Goal: Task Accomplishment & Management: Complete application form

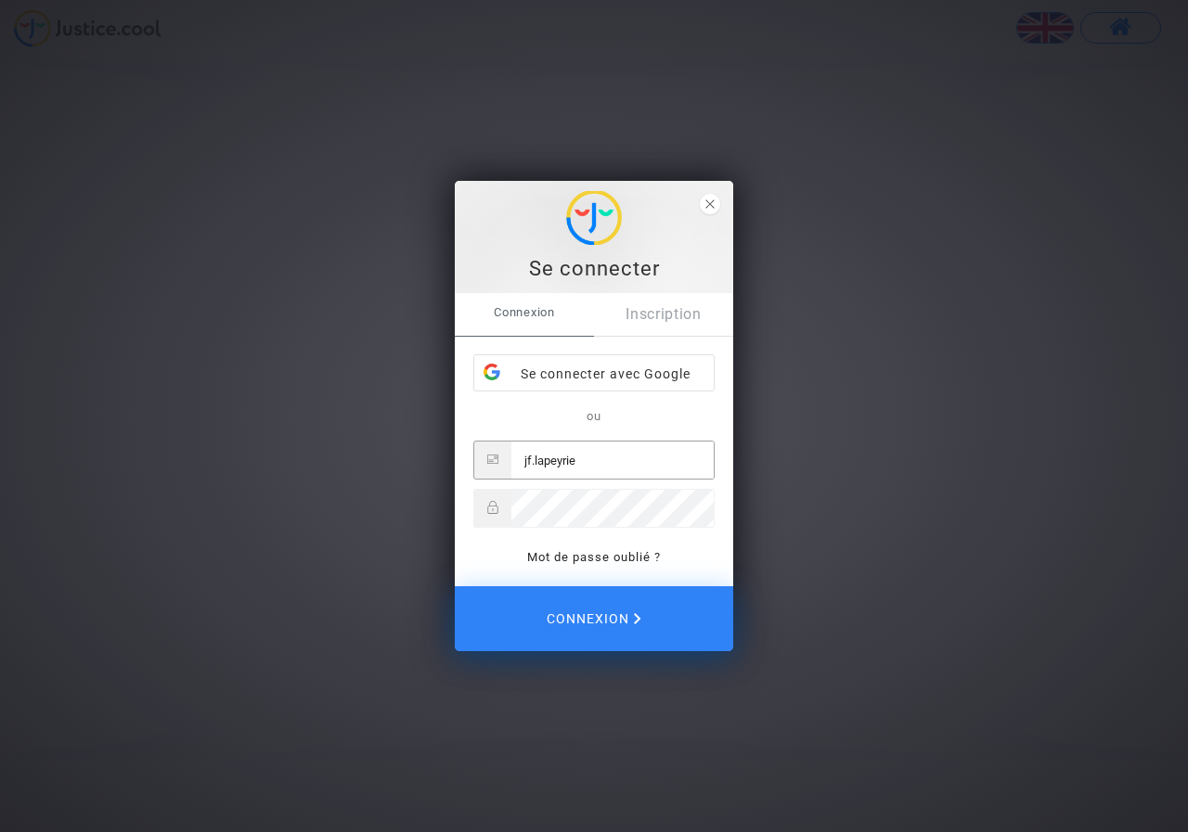
type input "jf.lapeyrie"
click at [661, 321] on link "Inscription" at bounding box center [663, 314] width 139 height 43
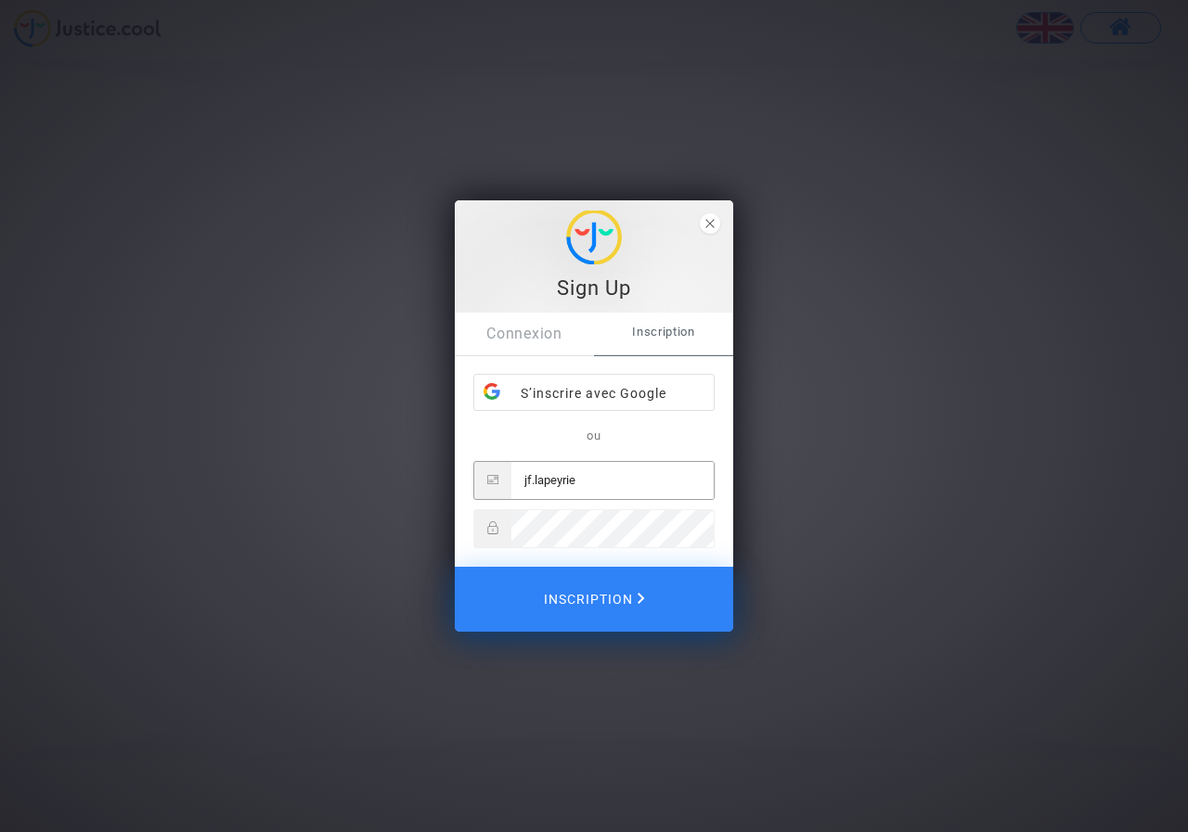
click at [583, 487] on input "jf.lapeyrie" at bounding box center [612, 480] width 202 height 37
type input "[EMAIL_ADDRESS][DOMAIN_NAME]"
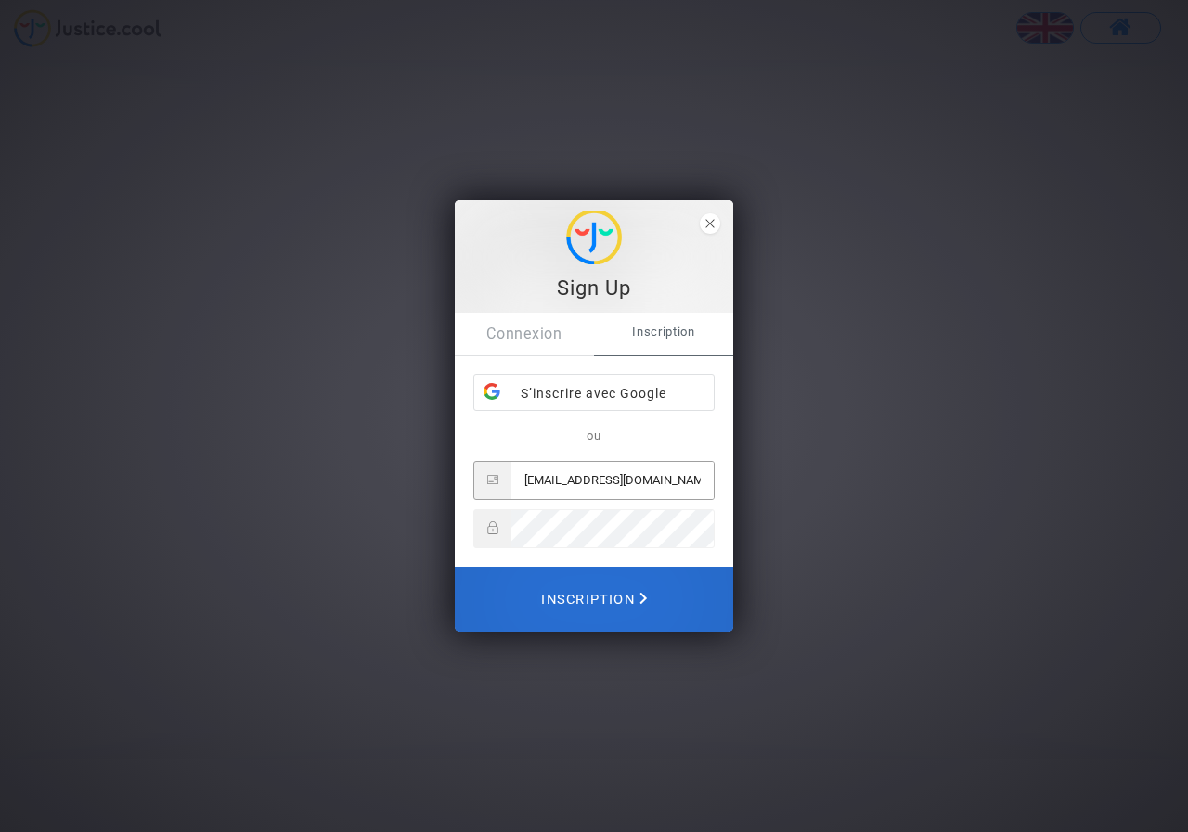
click at [592, 596] on span "Inscription" at bounding box center [594, 599] width 106 height 41
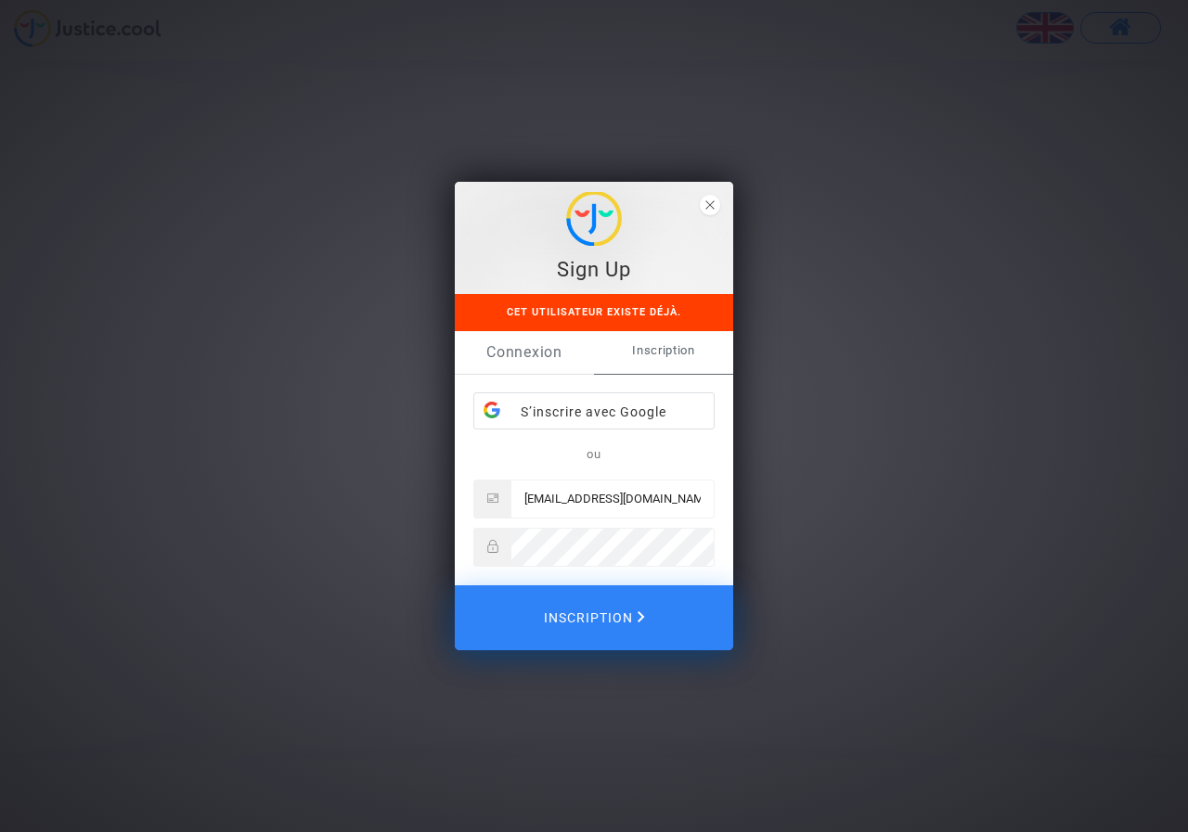
click at [540, 346] on link "Connexion" at bounding box center [524, 352] width 139 height 43
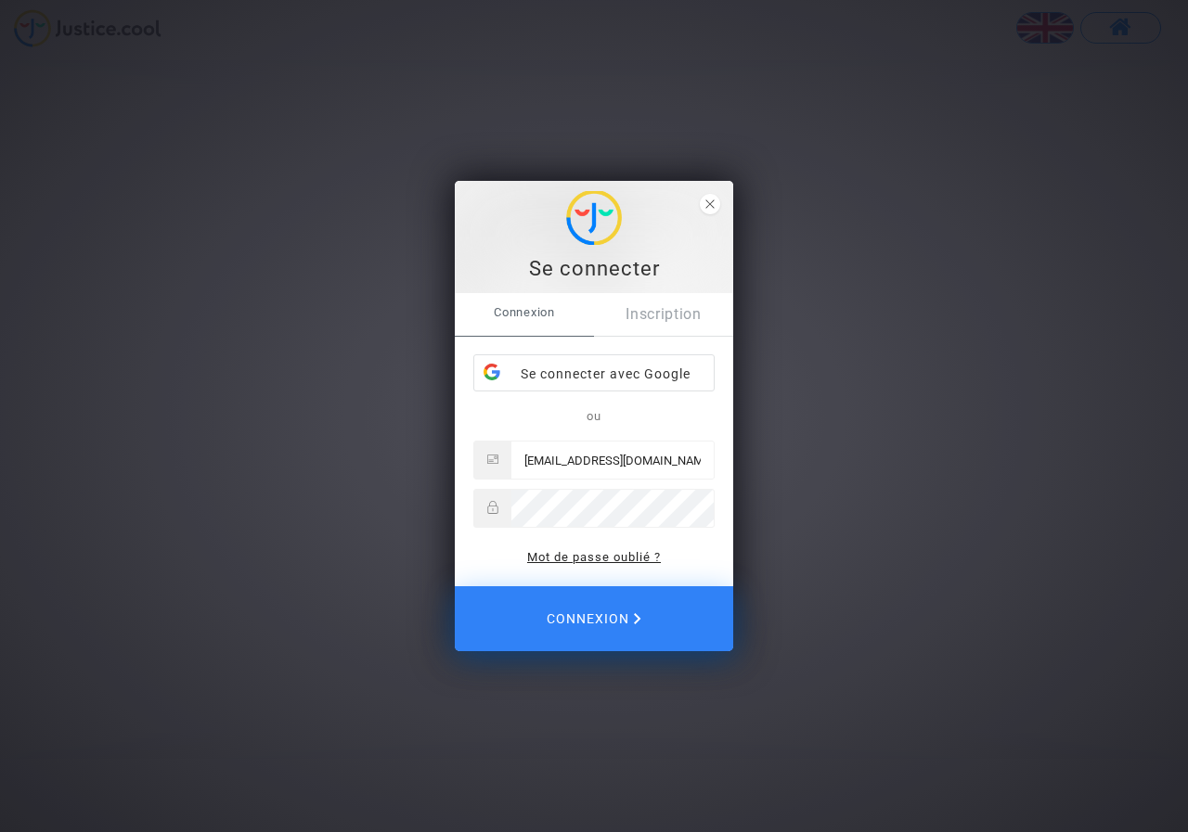
click at [561, 553] on link "Mot de passe oublié ?" at bounding box center [594, 557] width 134 height 14
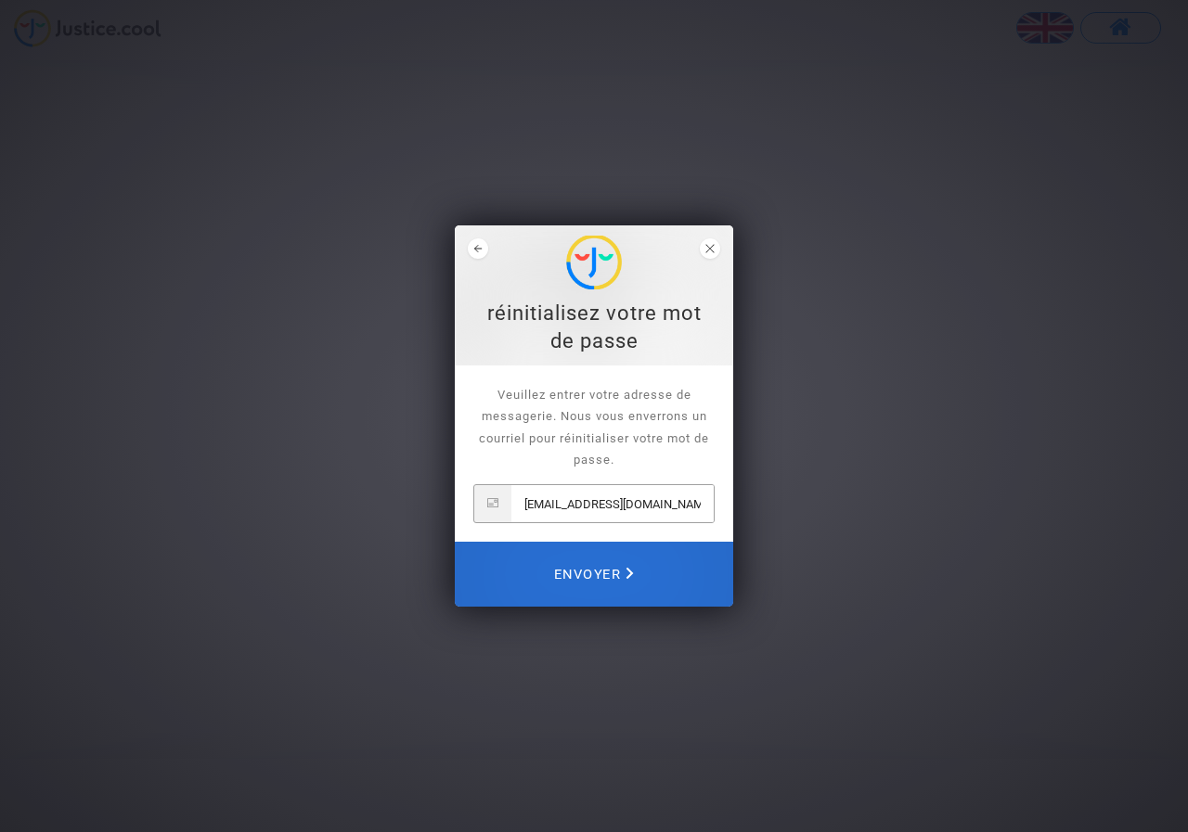
click at [568, 564] on span "Envoyer" at bounding box center [594, 574] width 80 height 41
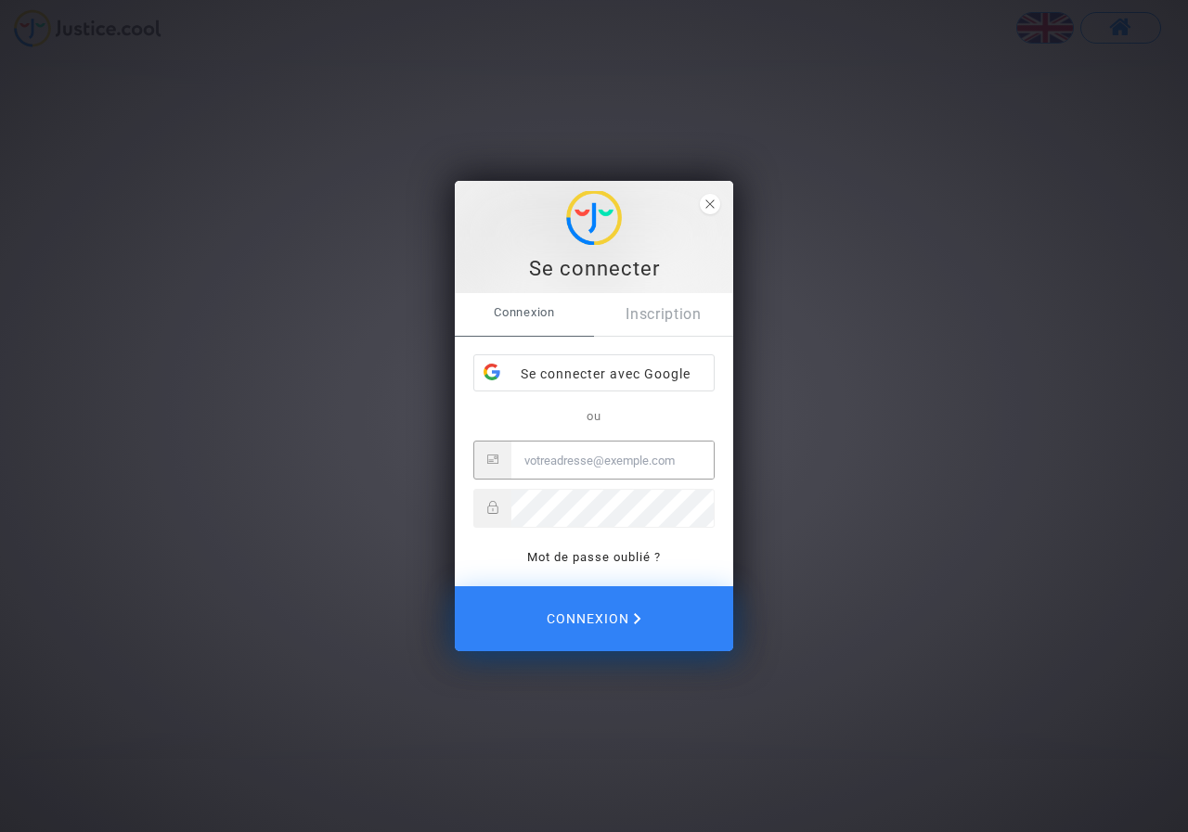
click at [570, 463] on input "Email" at bounding box center [612, 460] width 202 height 37
type input "[EMAIL_ADDRESS][DOMAIN_NAME]"
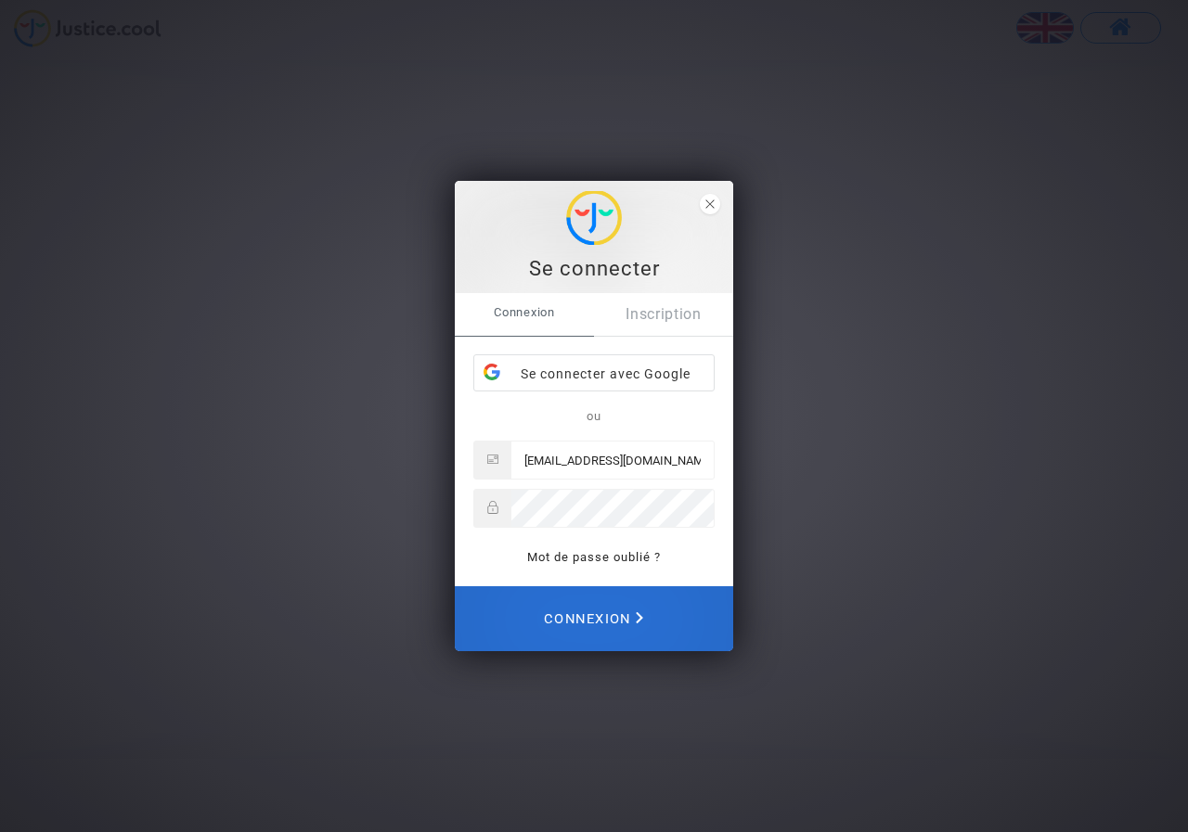
click at [608, 613] on span "Connexion" at bounding box center [593, 619] width 99 height 41
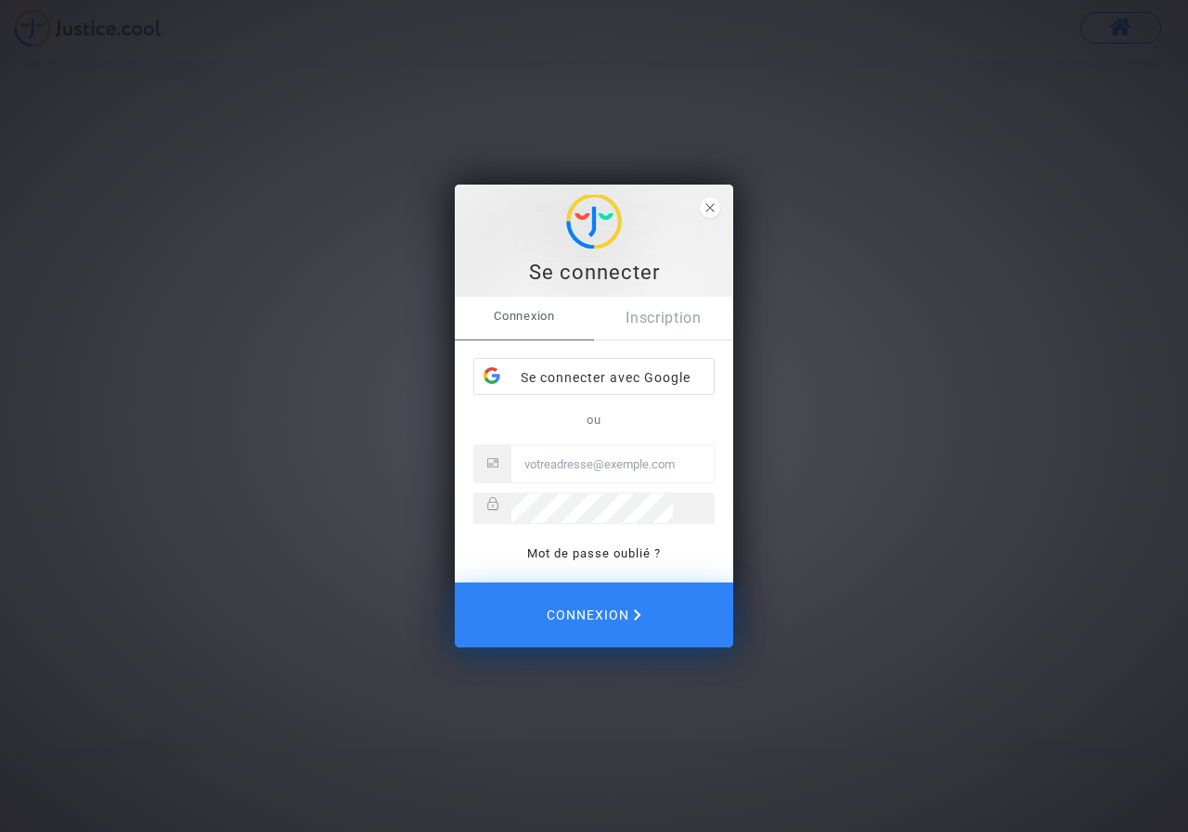
click at [617, 457] on input "Email" at bounding box center [612, 463] width 202 height 37
type input "[EMAIL_ADDRESS][DOMAIN_NAME]"
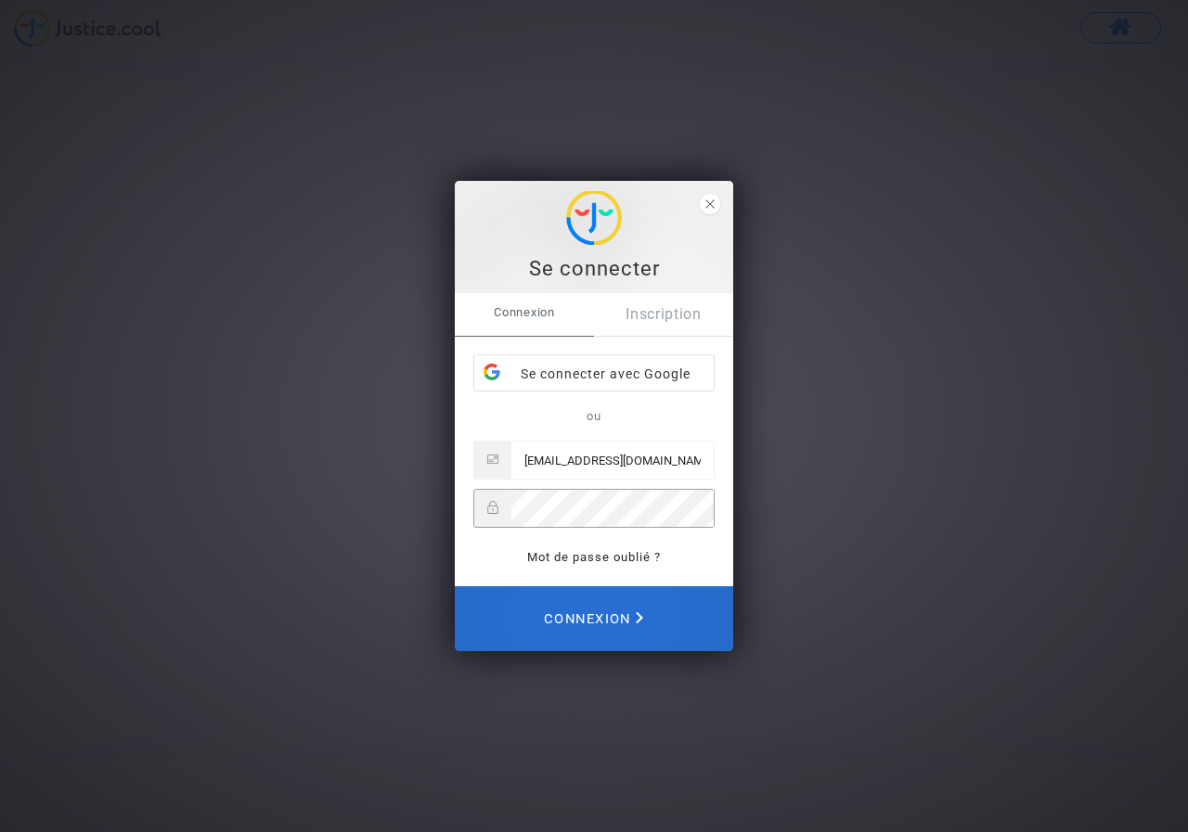
click at [578, 612] on span "Connexion" at bounding box center [593, 619] width 99 height 41
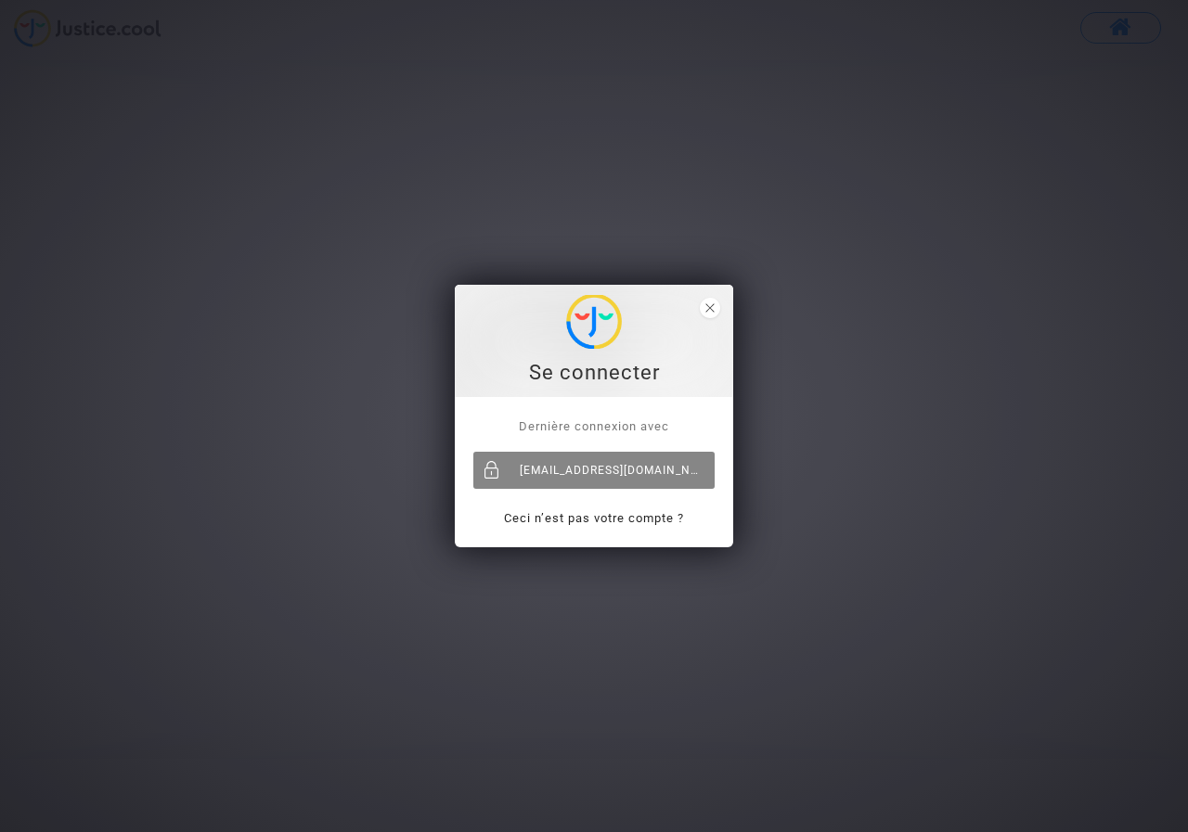
click at [611, 470] on div "[EMAIL_ADDRESS][DOMAIN_NAME]" at bounding box center [593, 470] width 241 height 37
click at [641, 367] on div "Se connecter" at bounding box center [594, 373] width 258 height 28
click at [708, 308] on icon "close" at bounding box center [709, 307] width 9 height 9
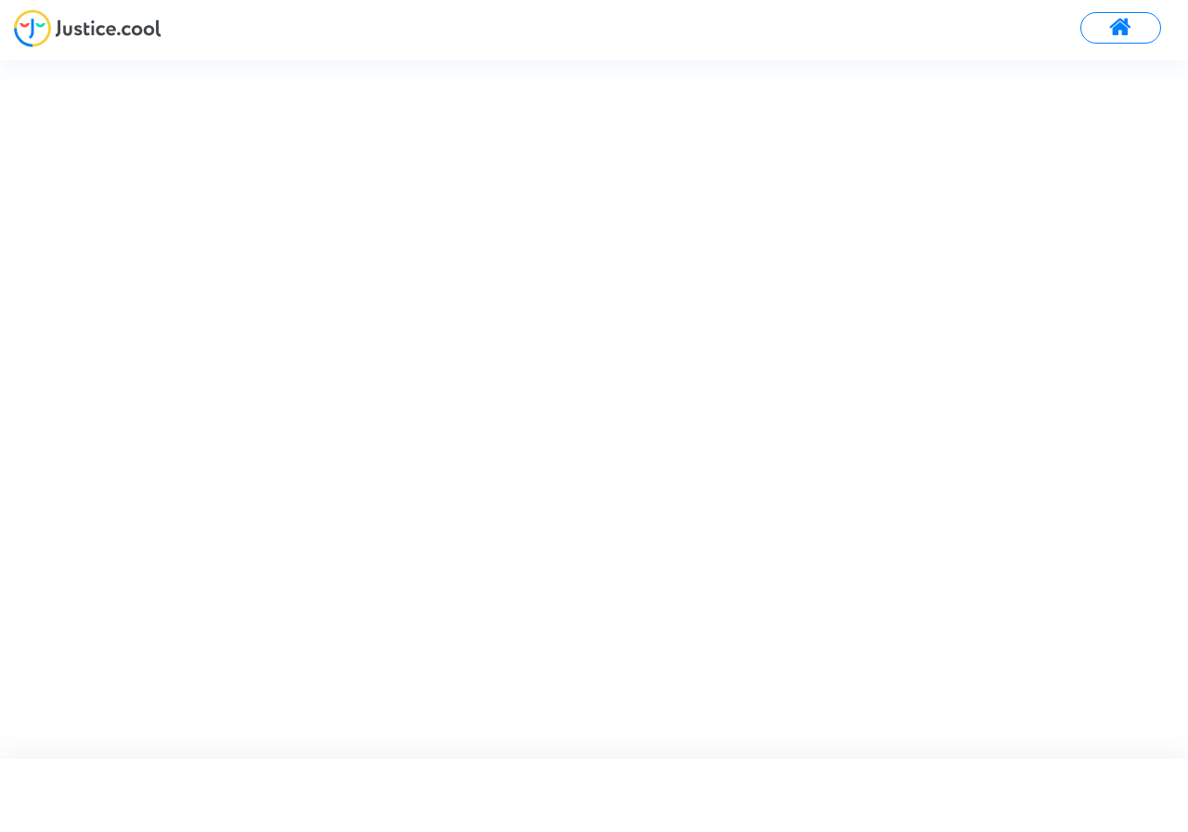
click at [1127, 28] on span at bounding box center [1120, 28] width 23 height 24
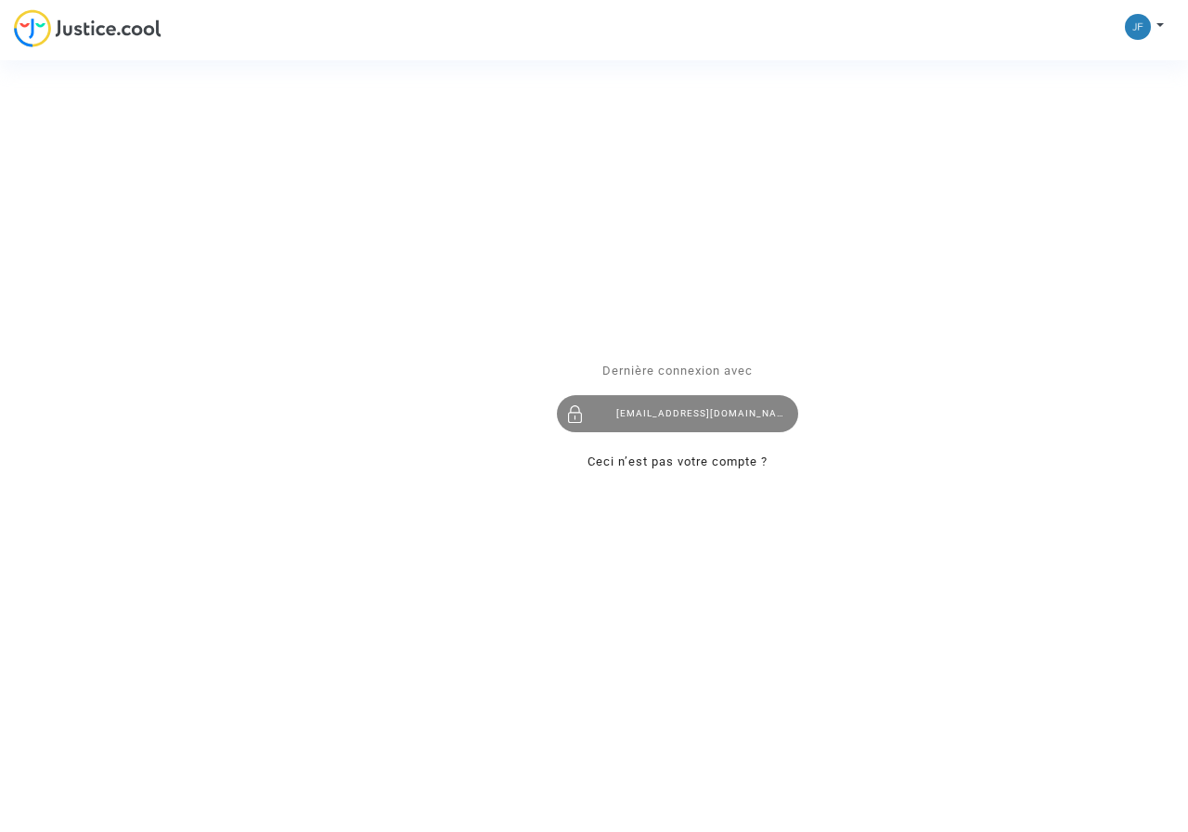
click at [633, 410] on div "[EMAIL_ADDRESS][DOMAIN_NAME]" at bounding box center [677, 413] width 241 height 37
click at [1148, 24] on div "Se connecter Dernière connexion avec [EMAIL_ADDRESS][DOMAIN_NAME] Ceci n’est pa…" at bounding box center [594, 416] width 1188 height 832
click at [83, 23] on div "Se connecter Dernière connexion avec jf.lapeyrie@hotmail.fr Ceci n’est pas votr…" at bounding box center [594, 416] width 1188 height 832
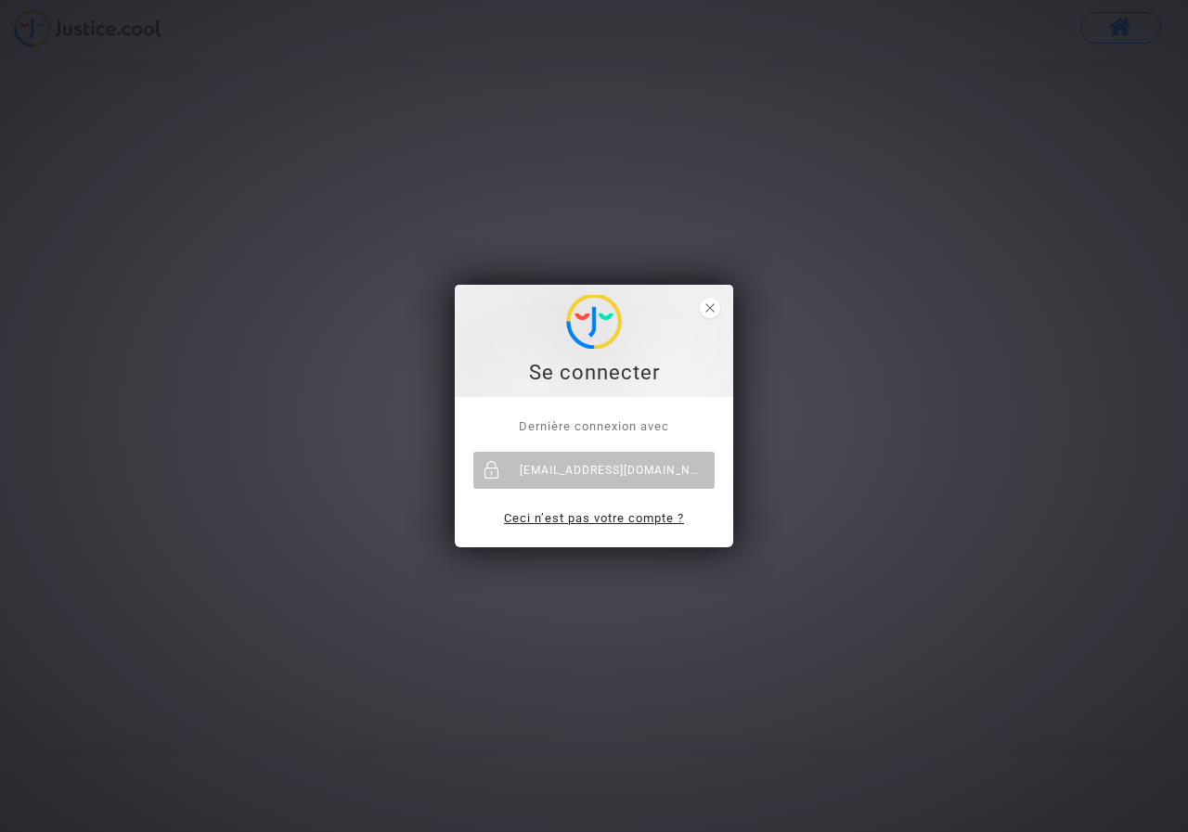
click at [522, 516] on link "Ceci n’est pas votre compte ?" at bounding box center [594, 518] width 180 height 14
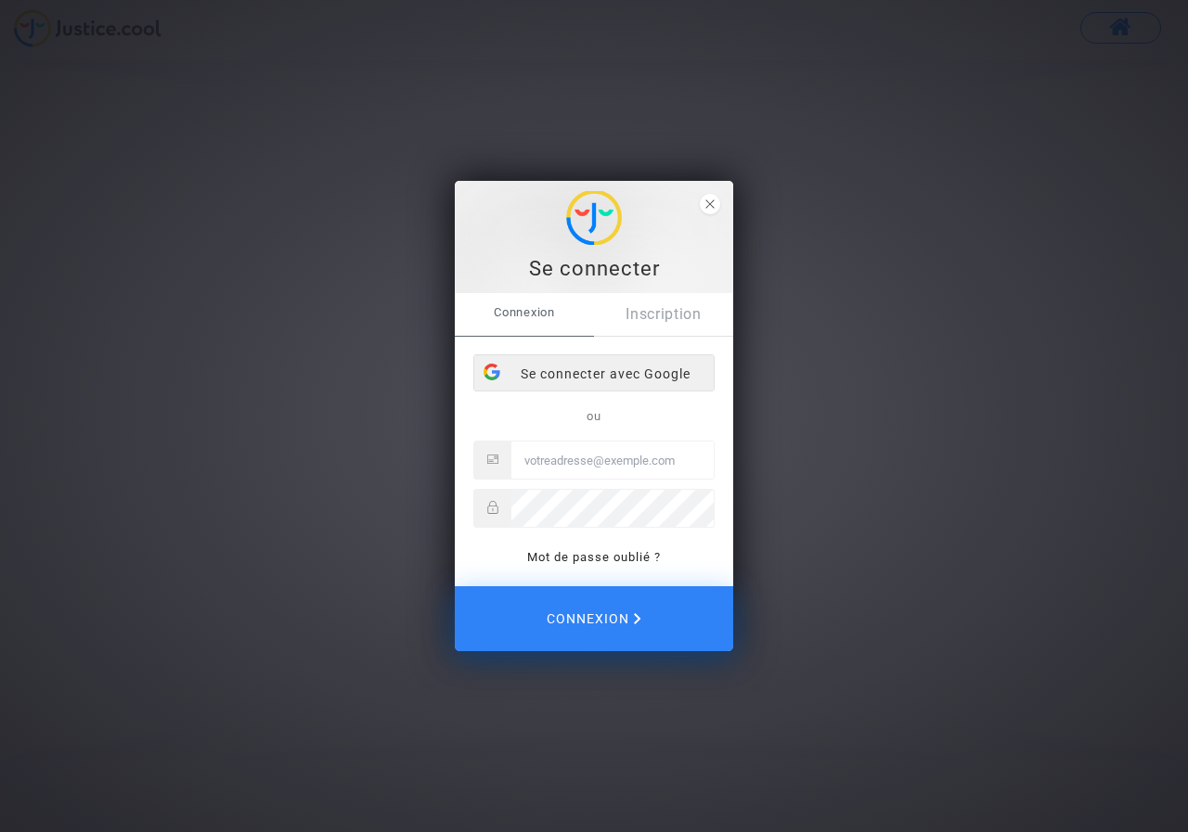
click at [563, 376] on div "Se connecter avec Google" at bounding box center [593, 373] width 239 height 37
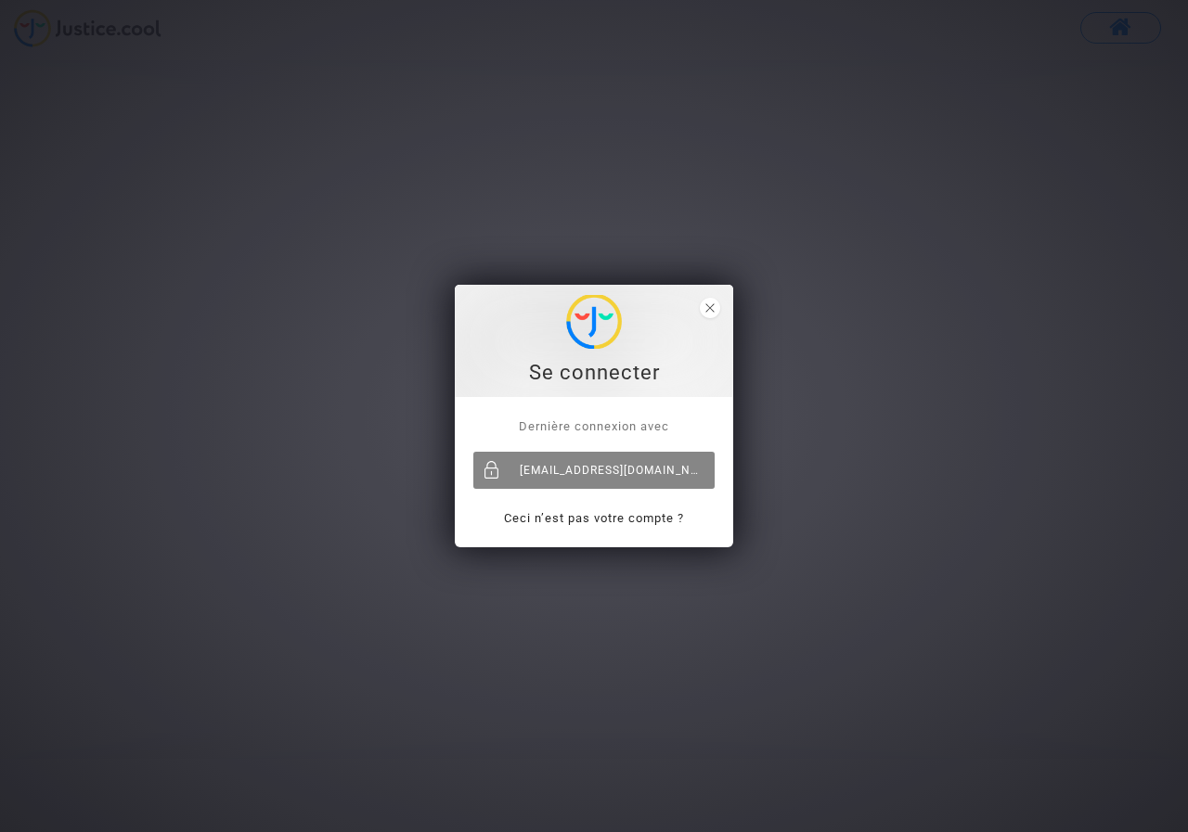
click at [573, 469] on div "[EMAIL_ADDRESS][DOMAIN_NAME]" at bounding box center [593, 470] width 241 height 37
click at [570, 514] on link "Ceci n’est pas votre compte ?" at bounding box center [594, 518] width 180 height 14
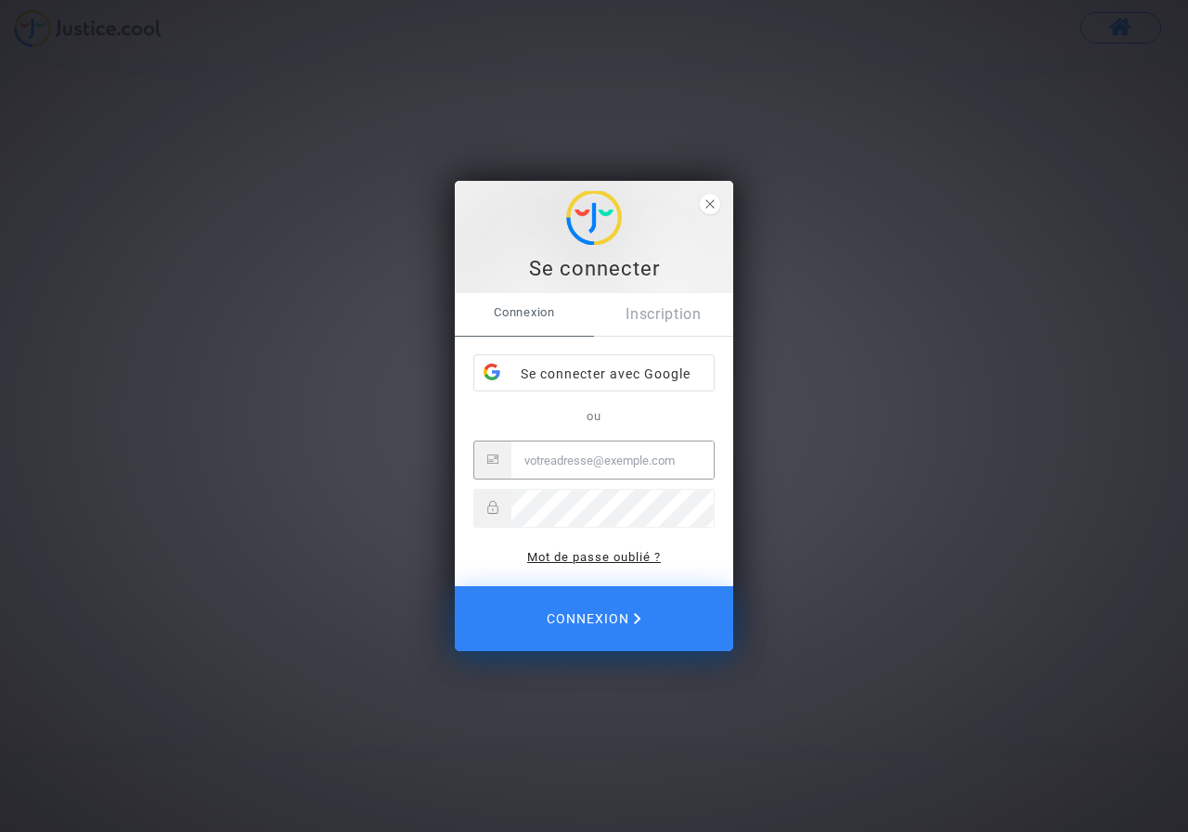
click at [579, 559] on link "Mot de passe oublié ?" at bounding box center [594, 557] width 134 height 14
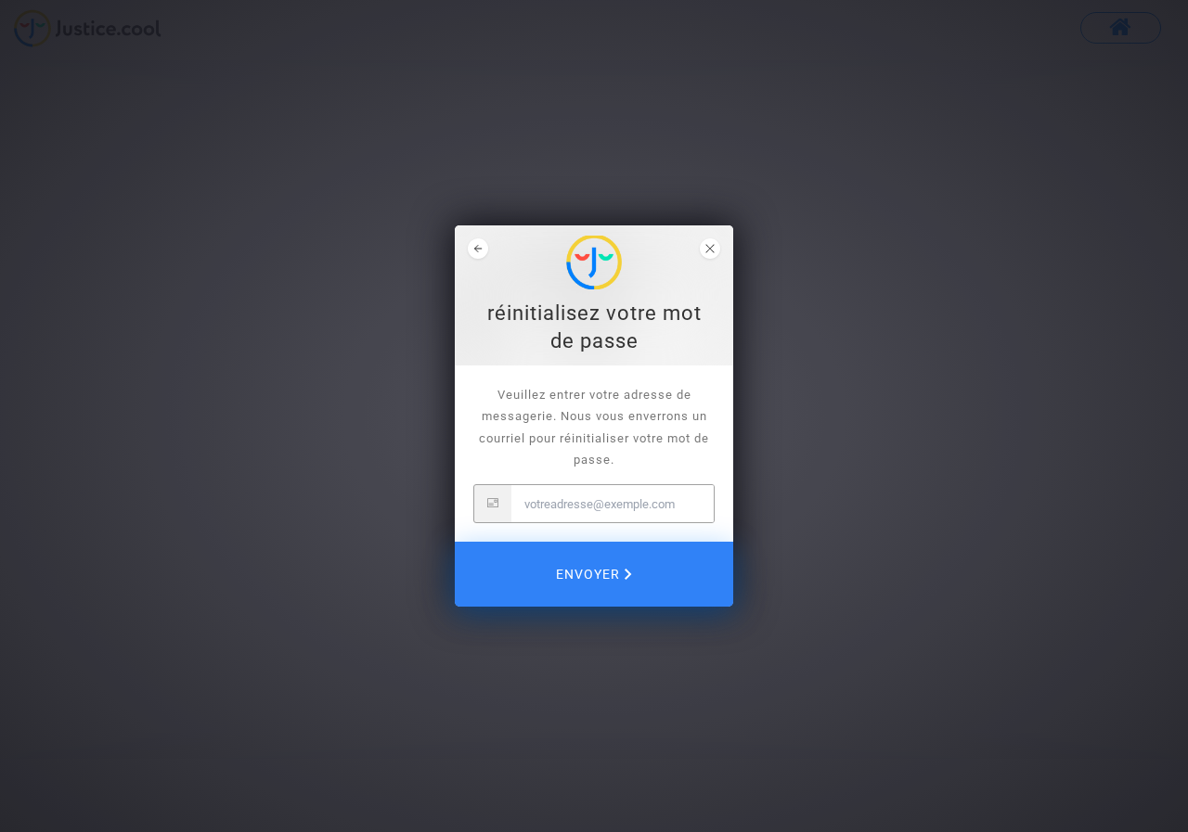
click at [579, 507] on input "Email" at bounding box center [612, 503] width 202 height 37
type input "[EMAIL_ADDRESS][DOMAIN_NAME]"
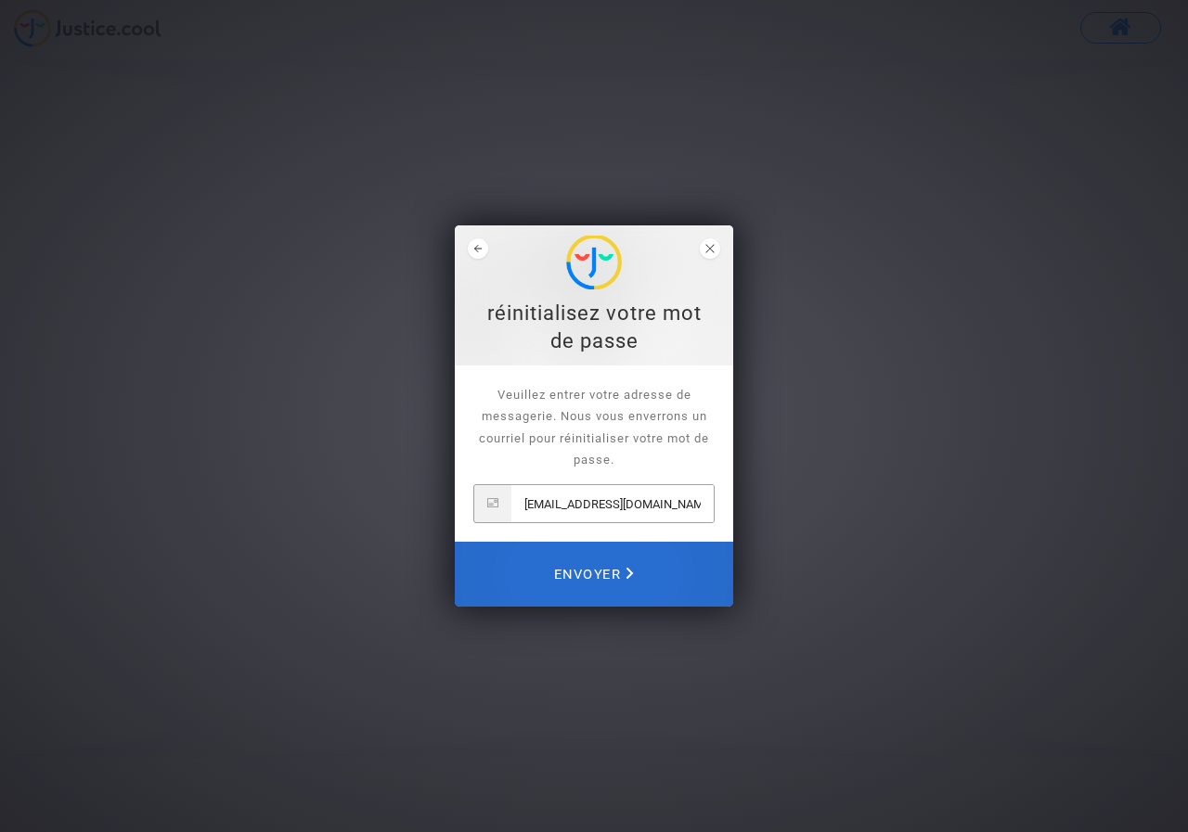
click at [600, 574] on span "Envoyer" at bounding box center [594, 574] width 80 height 41
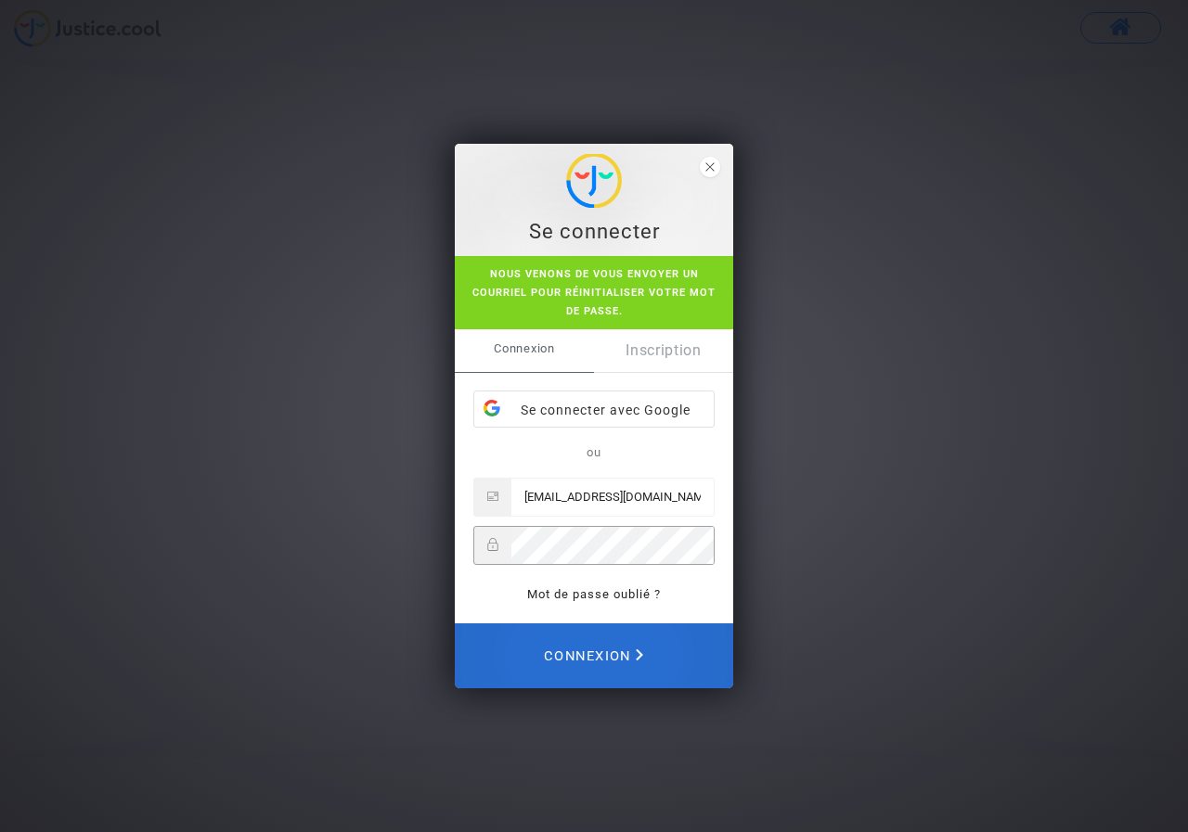
click at [563, 665] on span "Connexion" at bounding box center [593, 656] width 99 height 41
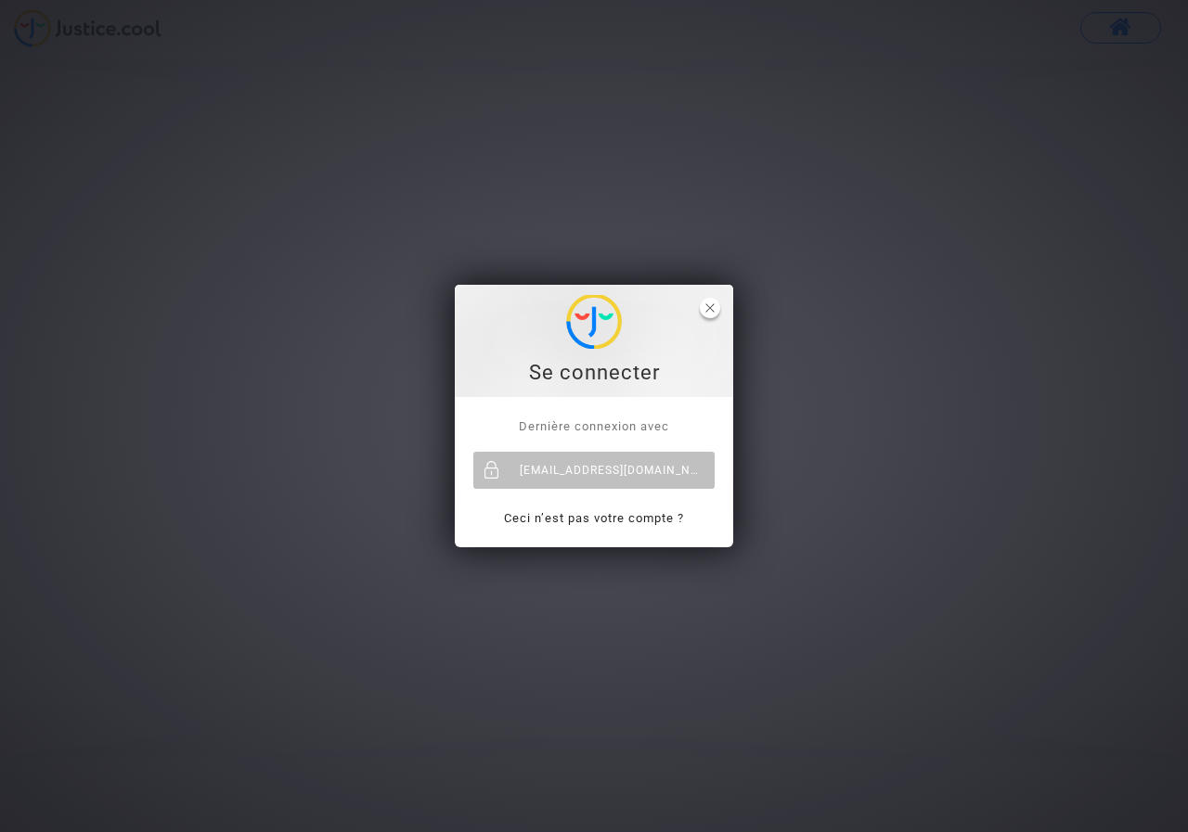
click at [711, 301] on span "close" at bounding box center [710, 308] width 20 height 20
click at [522, 472] on div "[EMAIL_ADDRESS][DOMAIN_NAME]" at bounding box center [593, 470] width 241 height 37
